Goal: Obtain resource: Obtain resource

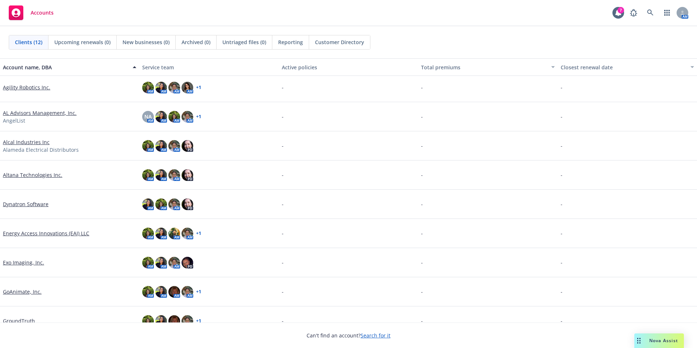
scroll to position [36, 0]
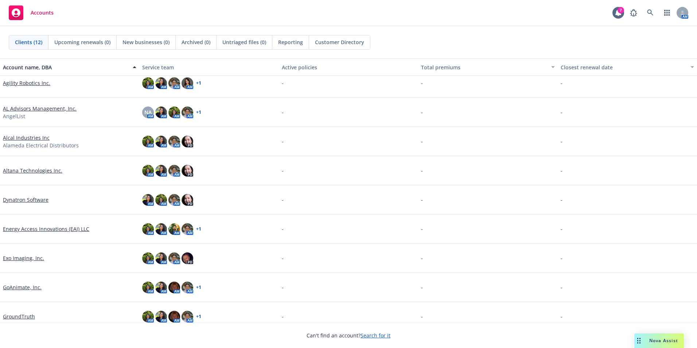
click at [28, 201] on link "Dynatron Software" at bounding box center [26, 200] width 46 height 8
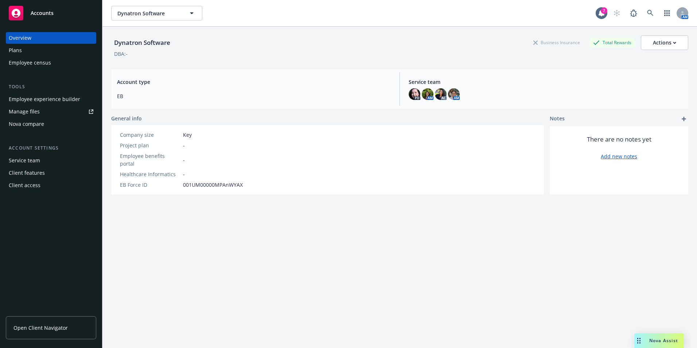
click at [62, 334] on link "Open Client Navigator" at bounding box center [51, 327] width 90 height 23
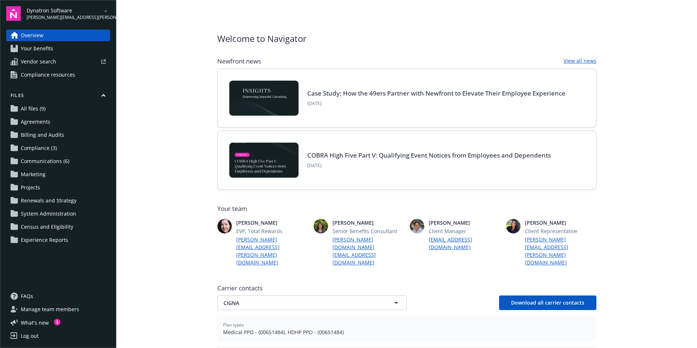
drag, startPoint x: 69, startPoint y: 121, endPoint x: 5, endPoint y: 112, distance: 63.8
click at [69, 121] on link "Agreements" at bounding box center [58, 122] width 104 height 12
